Goal: Task Accomplishment & Management: Manage account settings

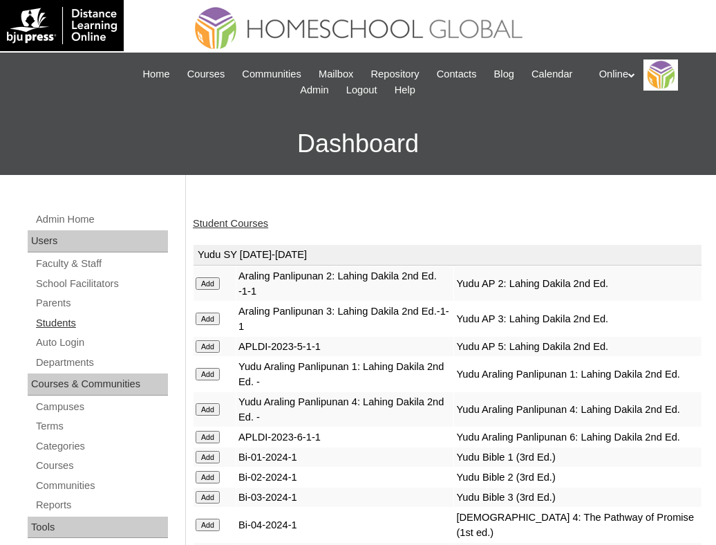
click at [53, 319] on link "Students" at bounding box center [101, 322] width 133 height 17
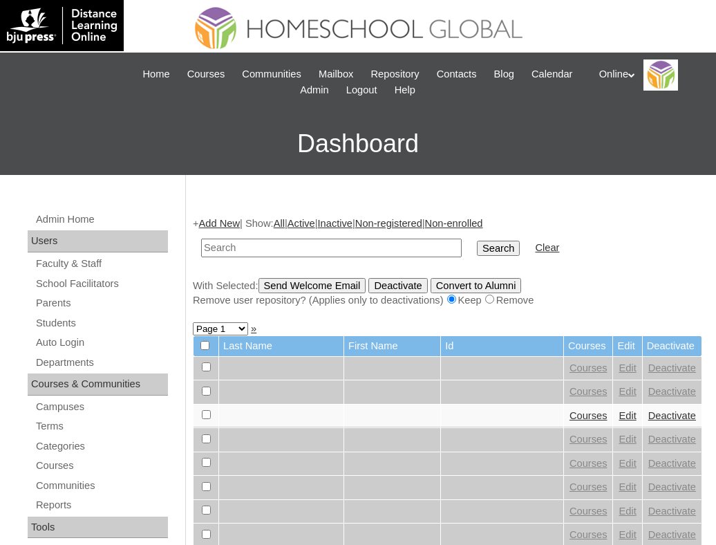
click at [228, 248] on input "text" at bounding box center [331, 247] width 261 height 19
type input "HG262OACAD2025"
click at [477, 247] on input "Search" at bounding box center [498, 247] width 43 height 15
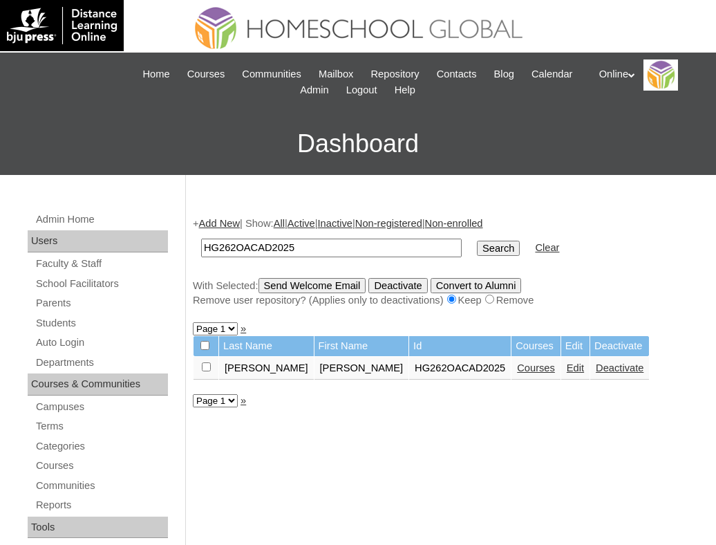
click at [517, 362] on link "Courses" at bounding box center [536, 367] width 38 height 11
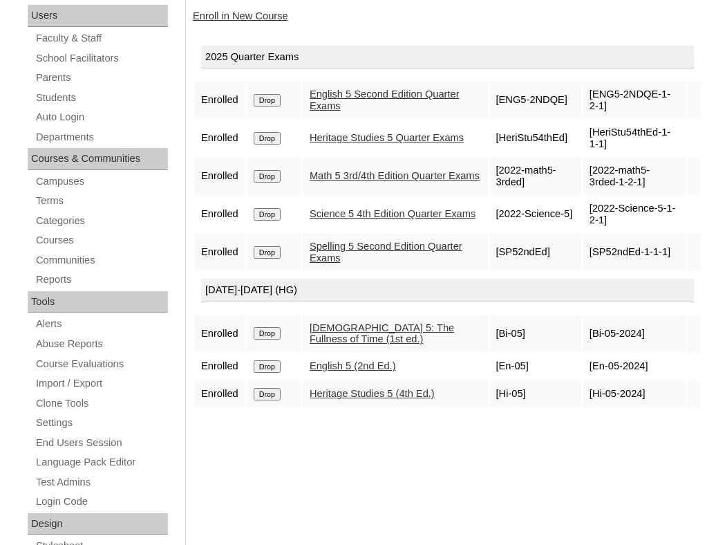
scroll to position [225, 0]
click at [245, 17] on link "Enroll in New Course" at bounding box center [240, 16] width 95 height 11
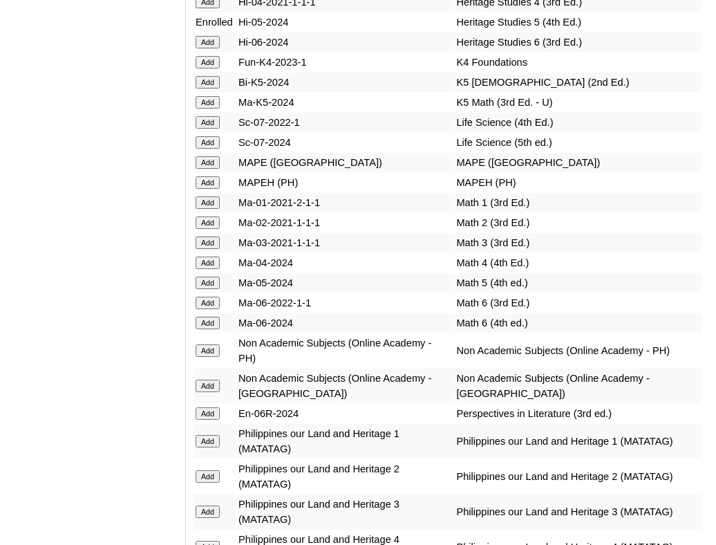
scroll to position [5801, 0]
click at [207, 379] on input "Add" at bounding box center [208, 385] width 24 height 12
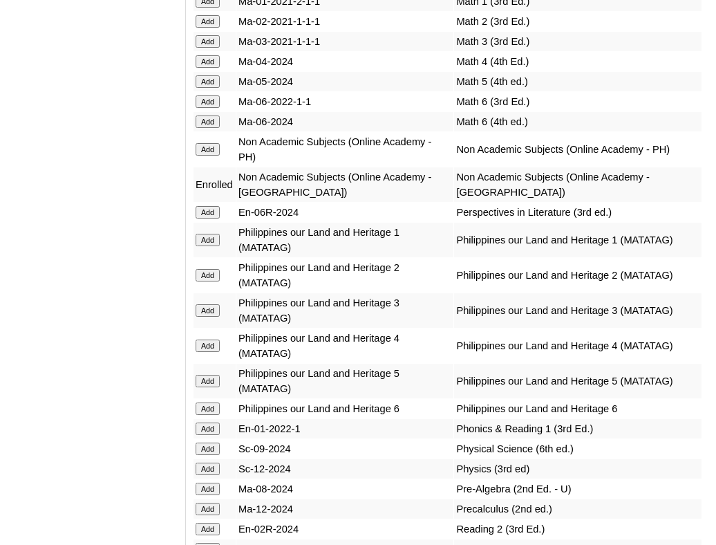
scroll to position [6001, 0]
click at [213, 76] on input "Add" at bounding box center [208, 82] width 24 height 12
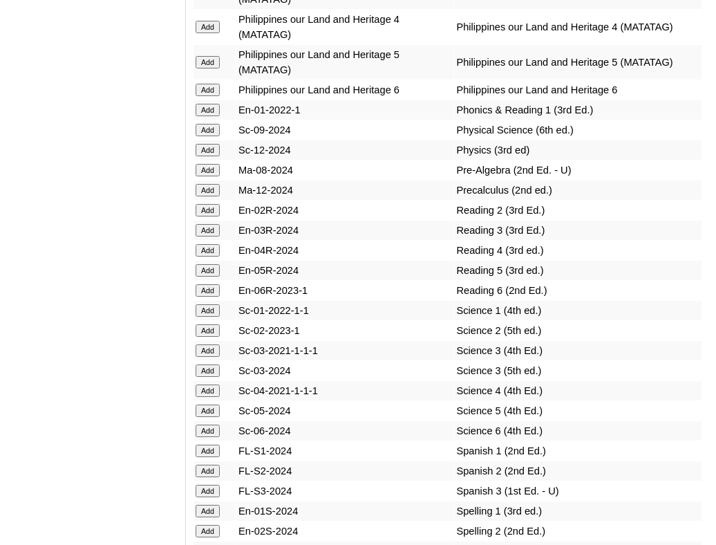
scroll to position [6321, 0]
click at [210, 404] on input "Add" at bounding box center [208, 410] width 24 height 12
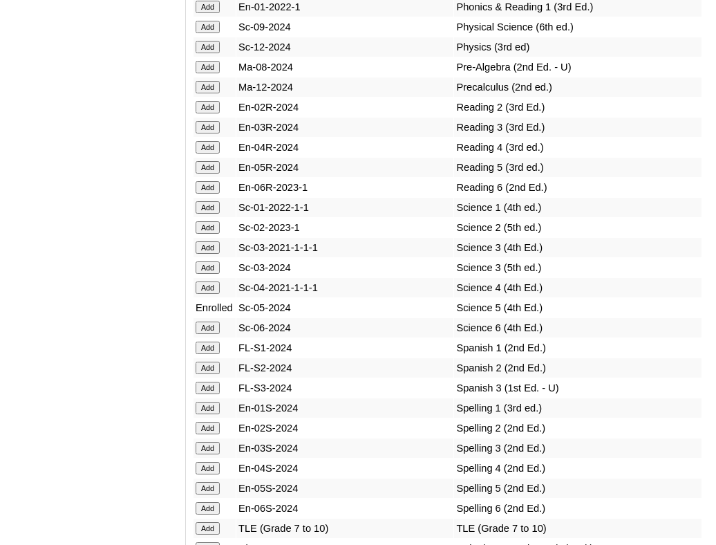
scroll to position [6424, 0]
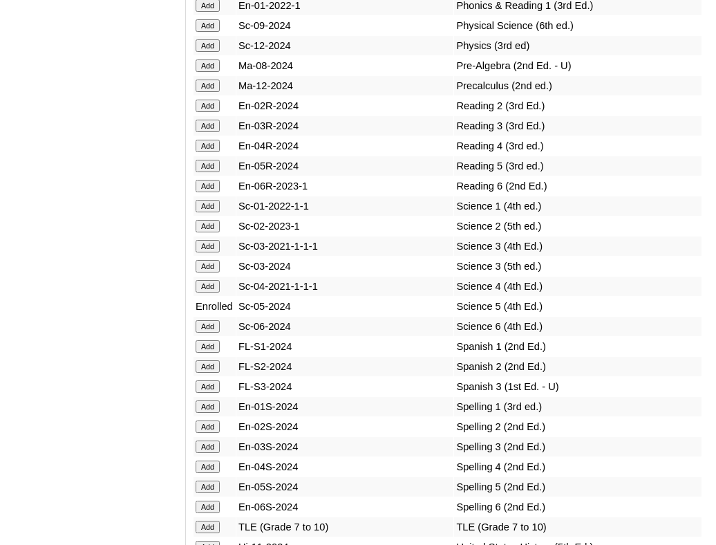
click at [211, 160] on input "Add" at bounding box center [208, 166] width 24 height 12
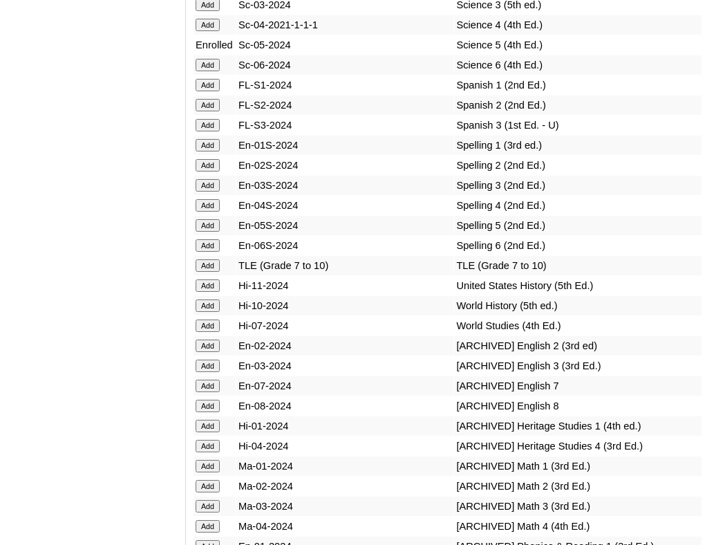
scroll to position [6686, 0]
click at [208, 218] on input "Add" at bounding box center [208, 224] width 24 height 12
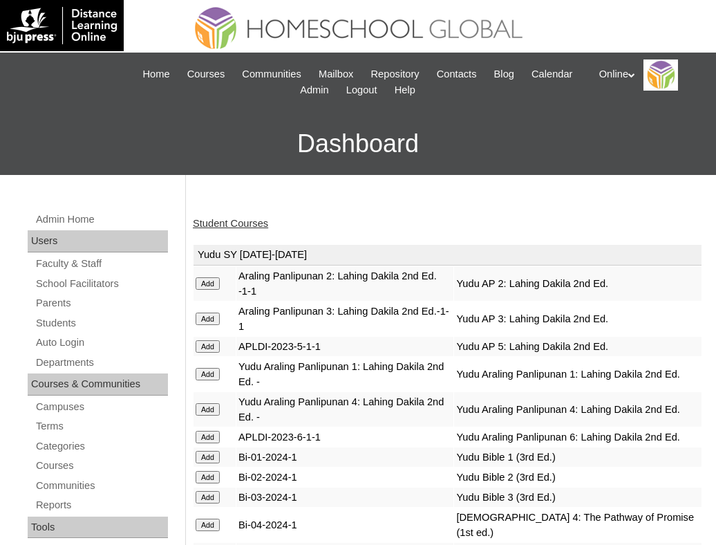
click at [232, 220] on link "Student Courses" at bounding box center [230, 223] width 75 height 11
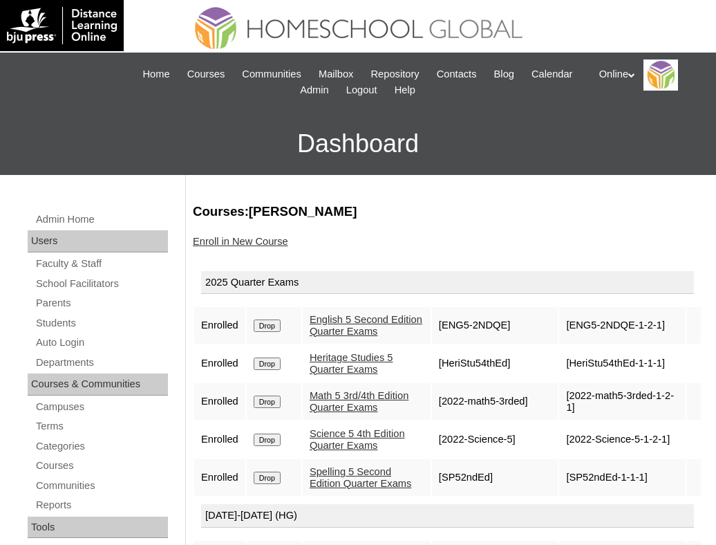
scroll to position [17, 0]
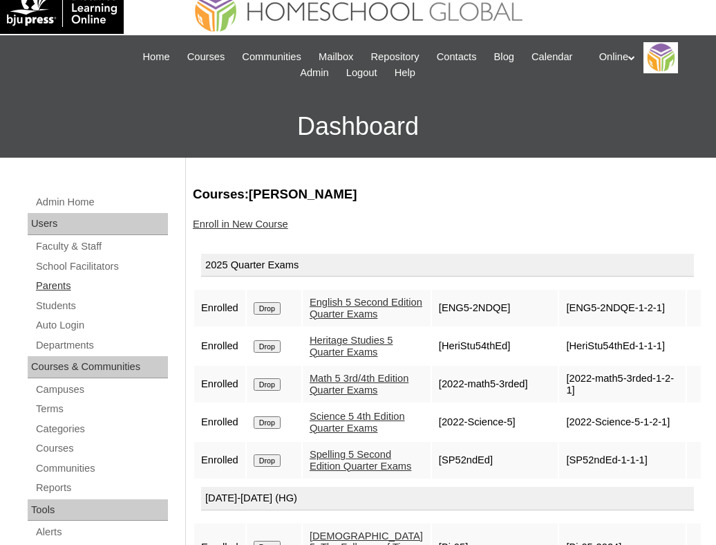
click at [60, 287] on link "Parents" at bounding box center [101, 285] width 133 height 17
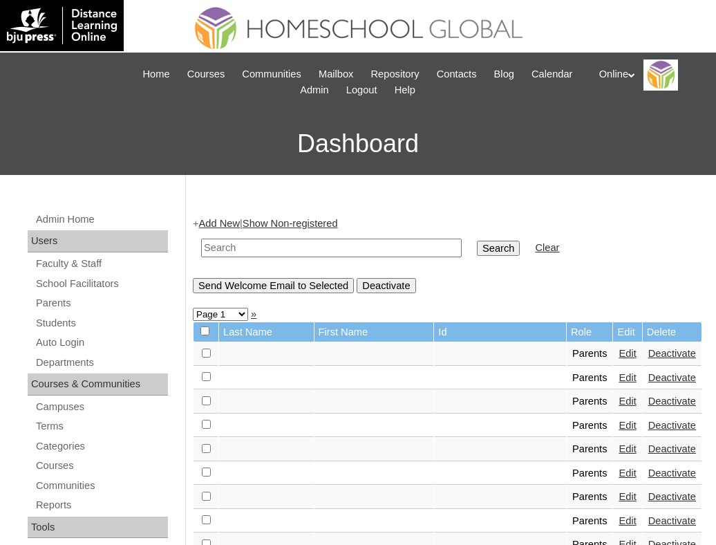
click at [214, 245] on input "text" at bounding box center [331, 247] width 261 height 19
click at [274, 243] on input "text" at bounding box center [331, 247] width 261 height 19
type input "osea"
click at [477, 249] on input "Search" at bounding box center [498, 247] width 43 height 15
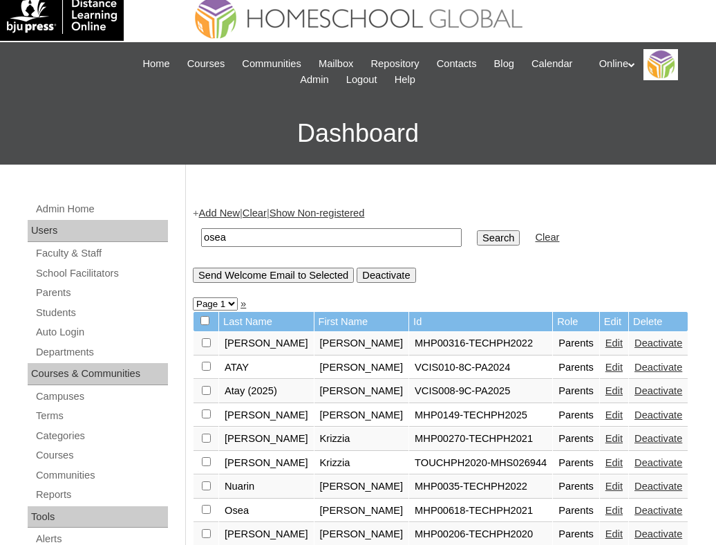
scroll to position [4, 0]
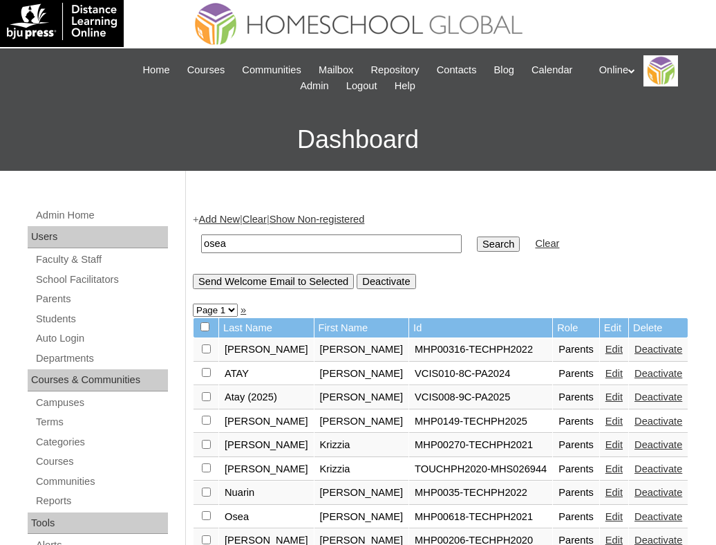
click at [247, 235] on input "osea" at bounding box center [331, 243] width 261 height 19
type input "tan"
click at [477, 243] on input "Search" at bounding box center [498, 243] width 43 height 15
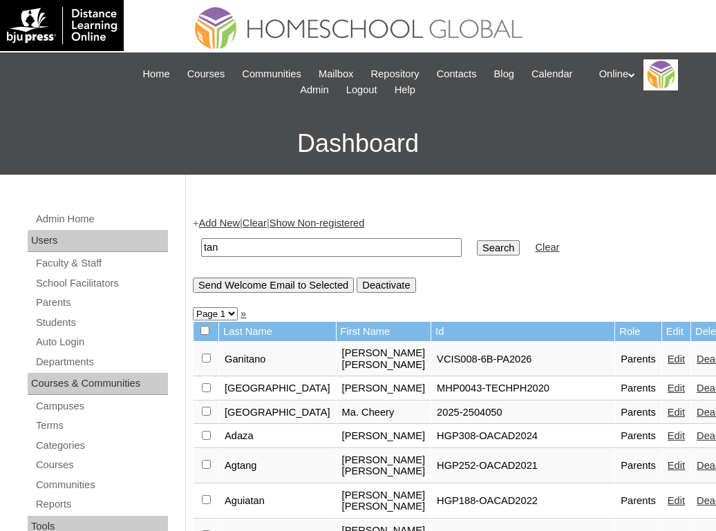
click at [325, 249] on input "tan" at bounding box center [331, 247] width 261 height 19
type input "t"
paste input "HGP0207-OACAD2025"
type input "HGP0207-OACAD2025"
click at [477, 243] on input "Search" at bounding box center [498, 247] width 43 height 15
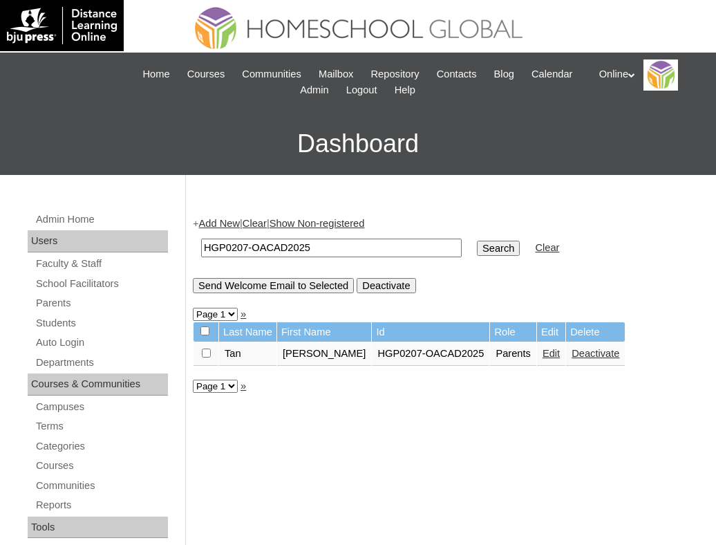
click at [545, 351] on link "Edit" at bounding box center [550, 353] width 17 height 11
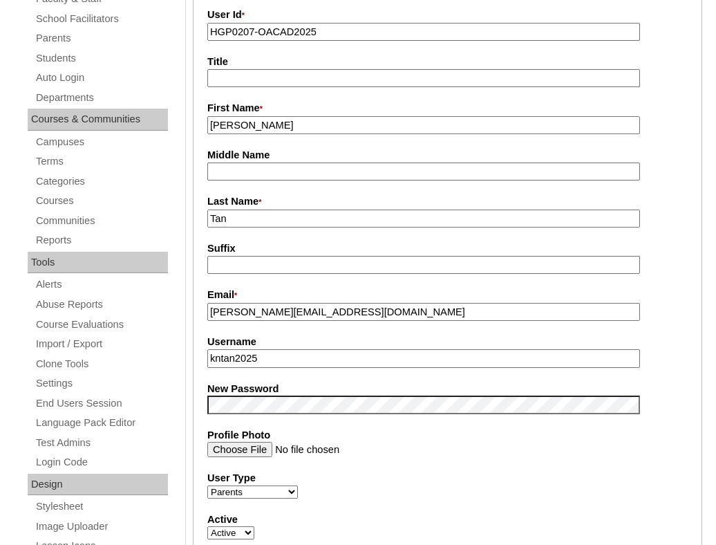
scroll to position [265, 0]
click at [379, 312] on input "[PERSON_NAME][EMAIL_ADDRESS][DOMAIN_NAME]" at bounding box center [423, 311] width 433 height 19
paste input "nadineosea85"
type input "[EMAIL_ADDRESS][DOMAIN_NAME]"
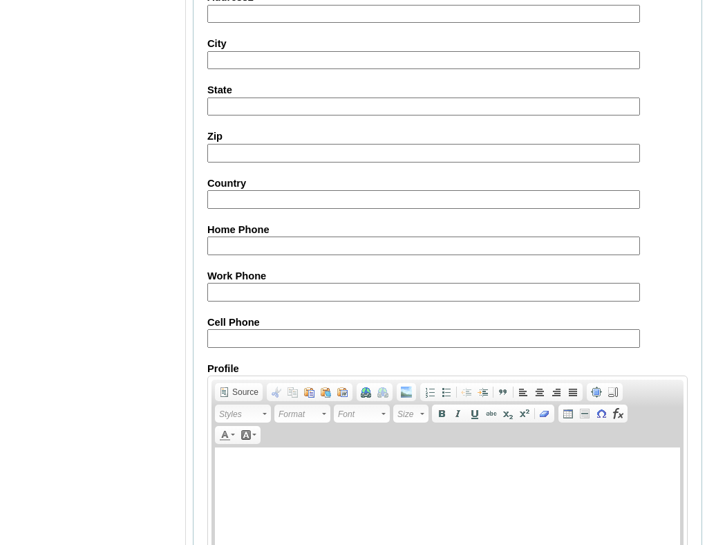
scroll to position [1330, 0]
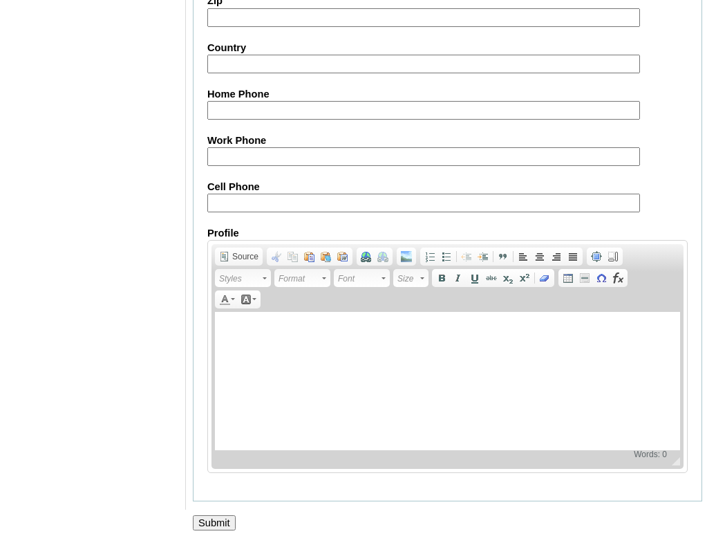
click at [203, 518] on input "Submit" at bounding box center [214, 522] width 43 height 15
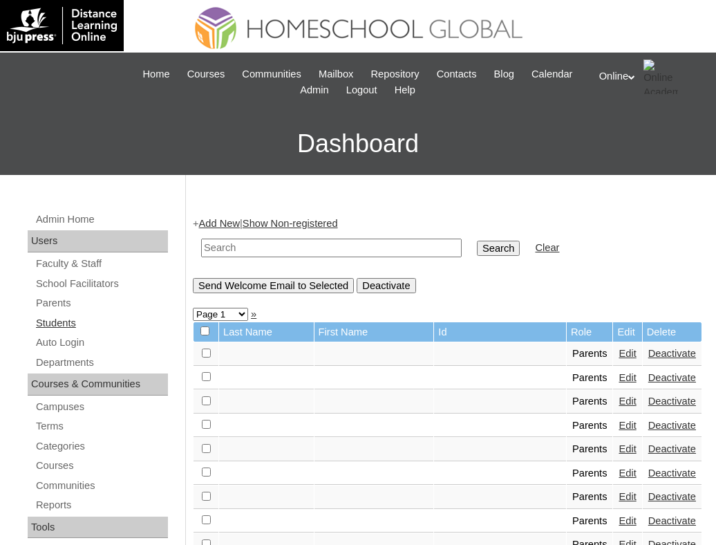
click at [58, 323] on link "Students" at bounding box center [101, 322] width 133 height 17
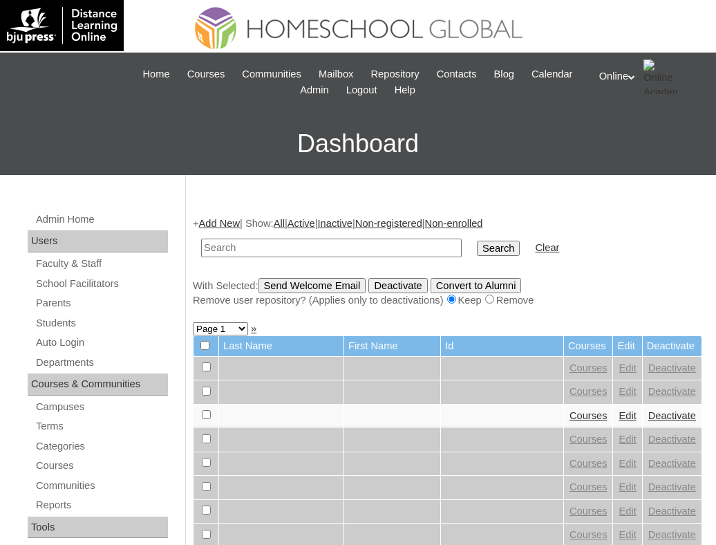
click at [225, 245] on input "text" at bounding box center [331, 247] width 261 height 19
type input "HG252OACAD2025"
click at [477, 250] on input "Search" at bounding box center [498, 247] width 43 height 15
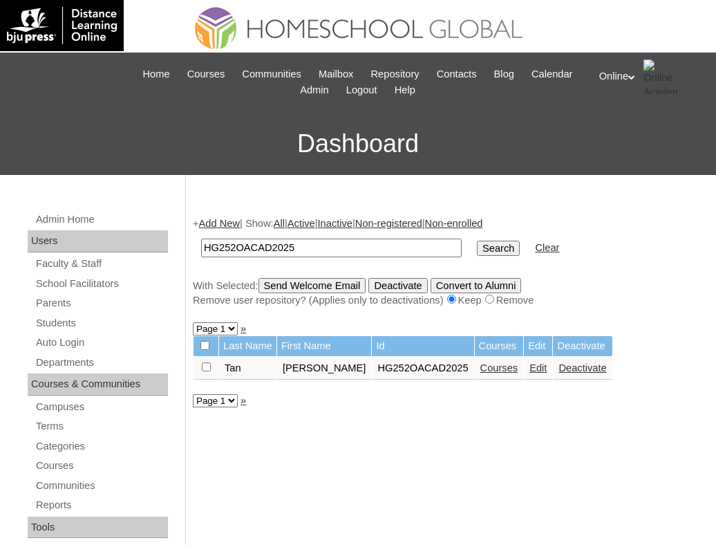
click at [531, 371] on link "Edit" at bounding box center [537, 367] width 17 height 11
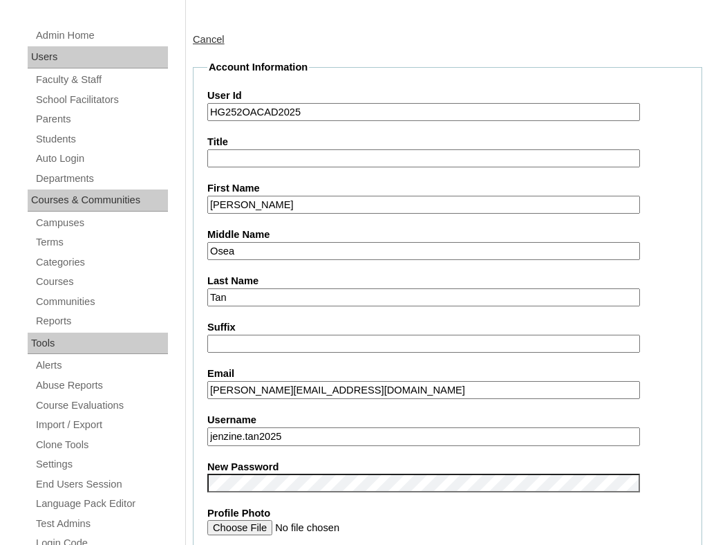
scroll to position [192, 0]
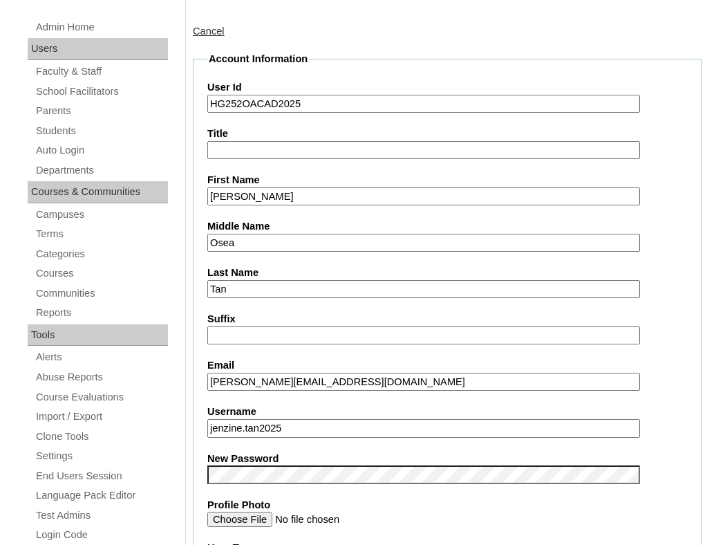
click at [346, 377] on input "[PERSON_NAME][EMAIL_ADDRESS][DOMAIN_NAME]" at bounding box center [423, 381] width 433 height 19
paste input "nadineosea85"
type input "[EMAIL_ADDRESS][DOMAIN_NAME]"
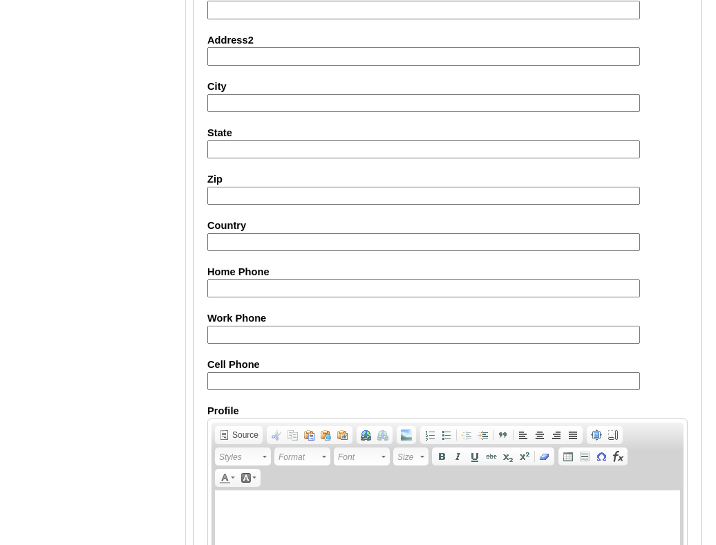
scroll to position [1634, 0]
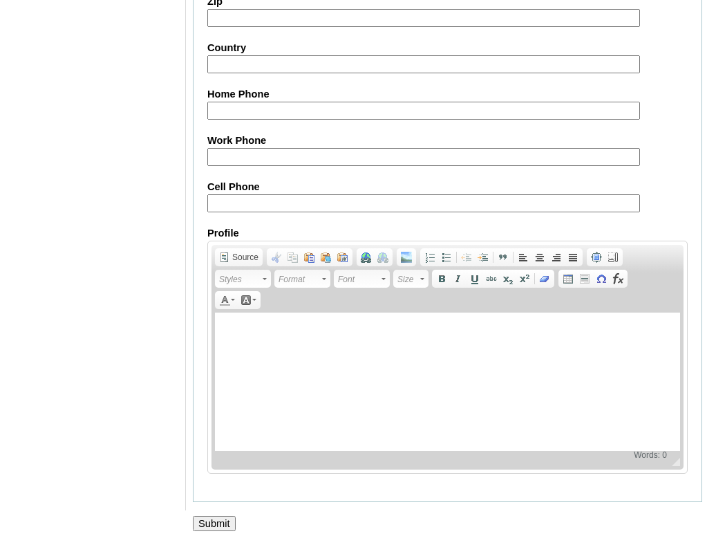
click at [221, 517] on input "Submit" at bounding box center [214, 523] width 43 height 15
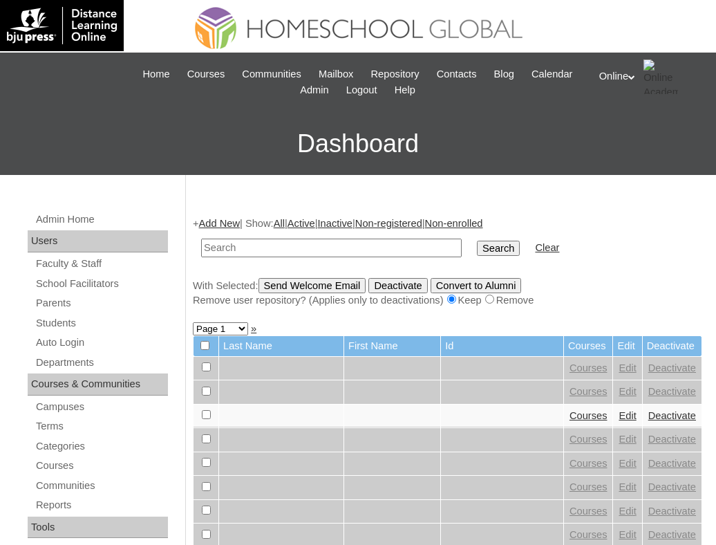
click at [273, 250] on input "text" at bounding box center [331, 247] width 261 height 19
type input "HG247OACAD2025"
click at [477, 249] on input "Search" at bounding box center [498, 247] width 43 height 15
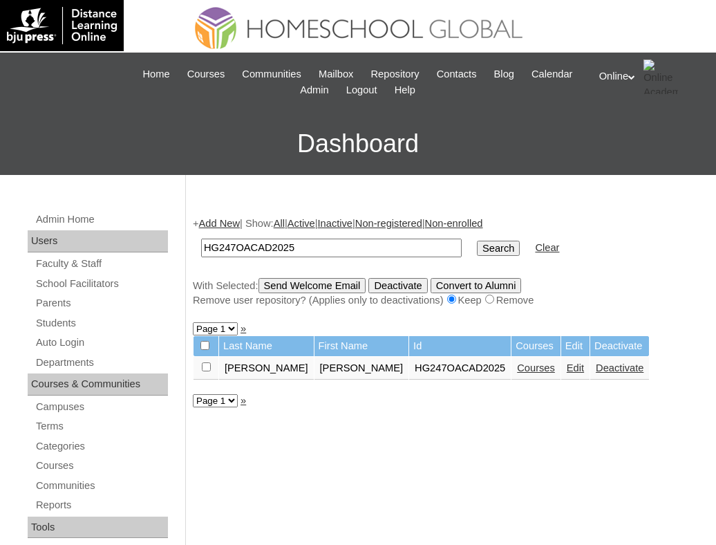
click at [307, 244] on input "HG247OACAD2025" at bounding box center [331, 247] width 261 height 19
type input "HG253OACAD2025"
click at [477, 255] on input "Search" at bounding box center [498, 247] width 43 height 15
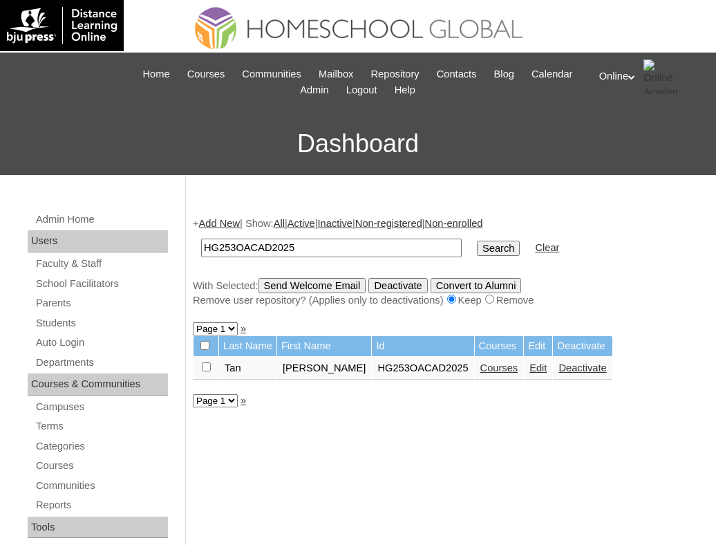
click at [547, 373] on link "Edit" at bounding box center [537, 367] width 17 height 11
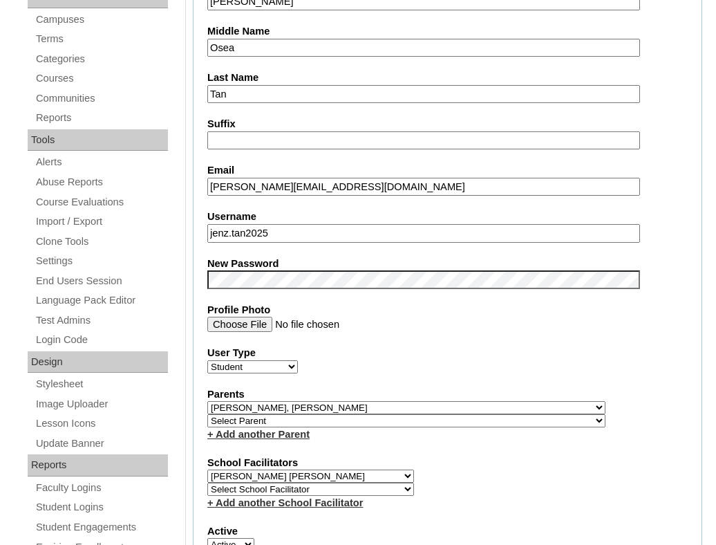
scroll to position [393, 0]
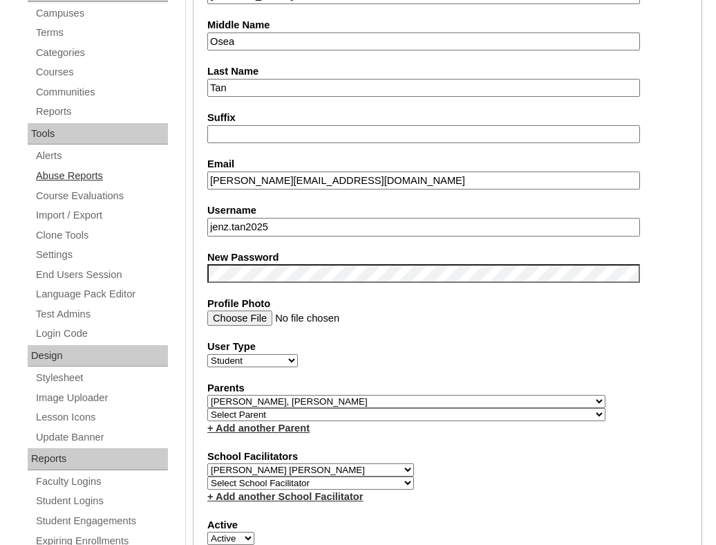
drag, startPoint x: 349, startPoint y: 175, endPoint x: 166, endPoint y: 177, distance: 183.1
paste input "nadineosea85"
type input "[EMAIL_ADDRESS][DOMAIN_NAME]"
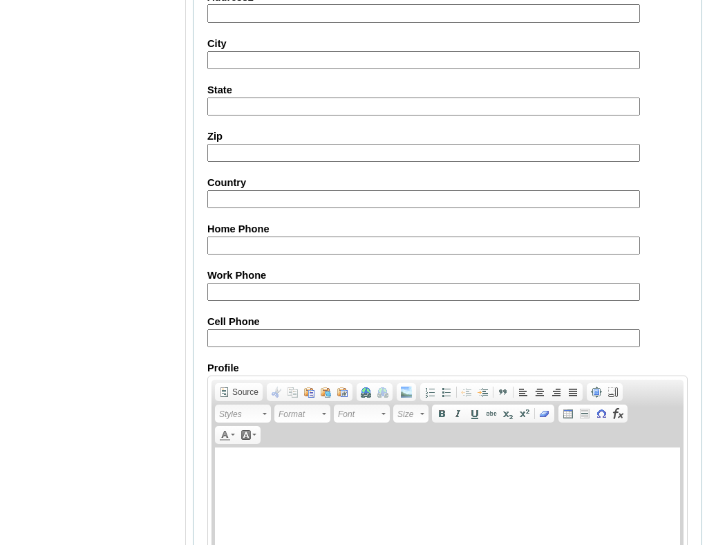
scroll to position [1634, 0]
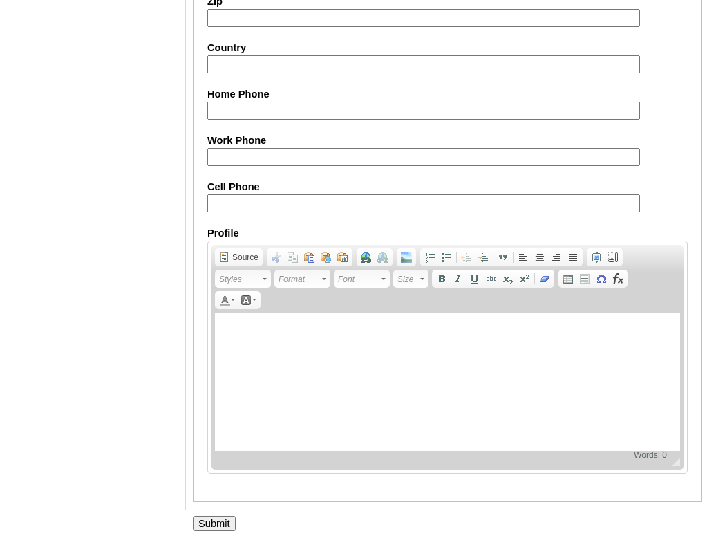
click at [220, 521] on input "Submit" at bounding box center [214, 523] width 43 height 15
